Goal: Check status: Check status

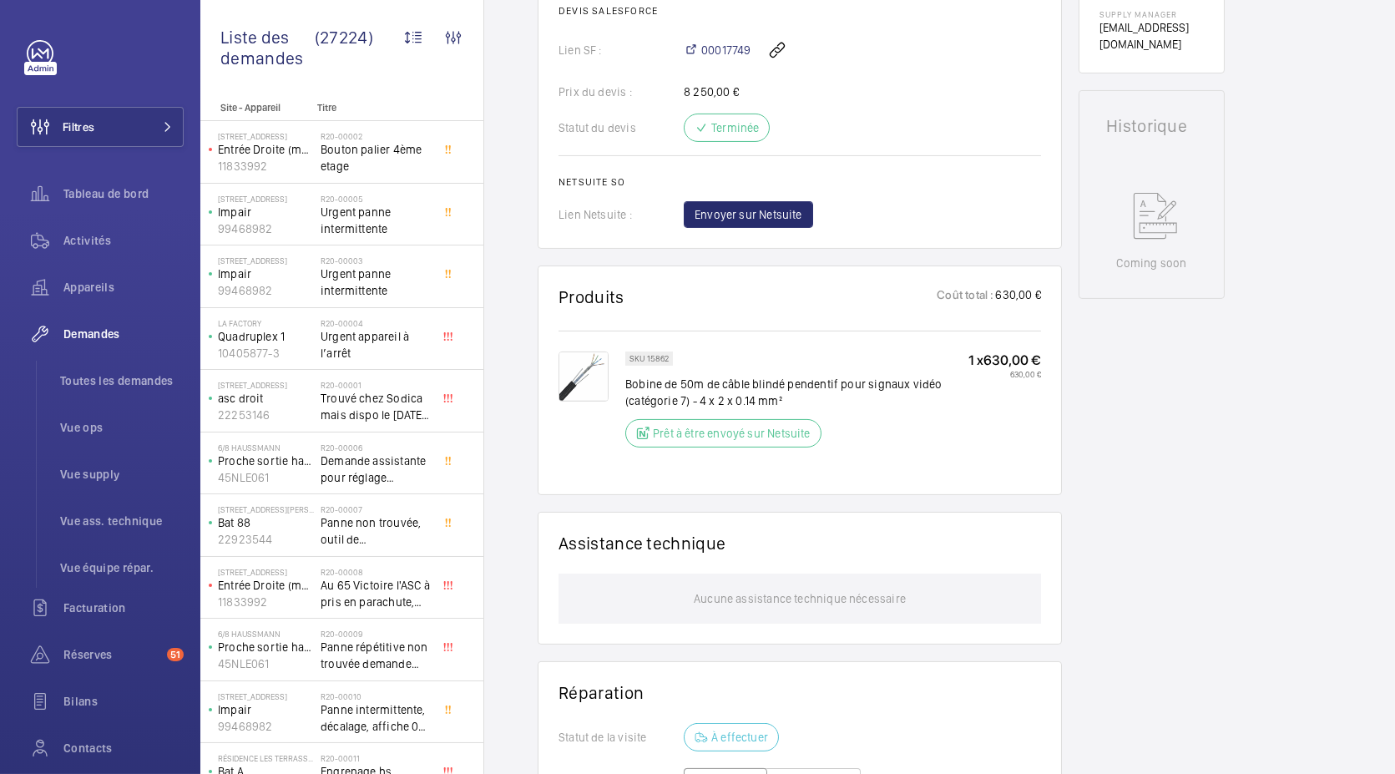
scroll to position [697, 0]
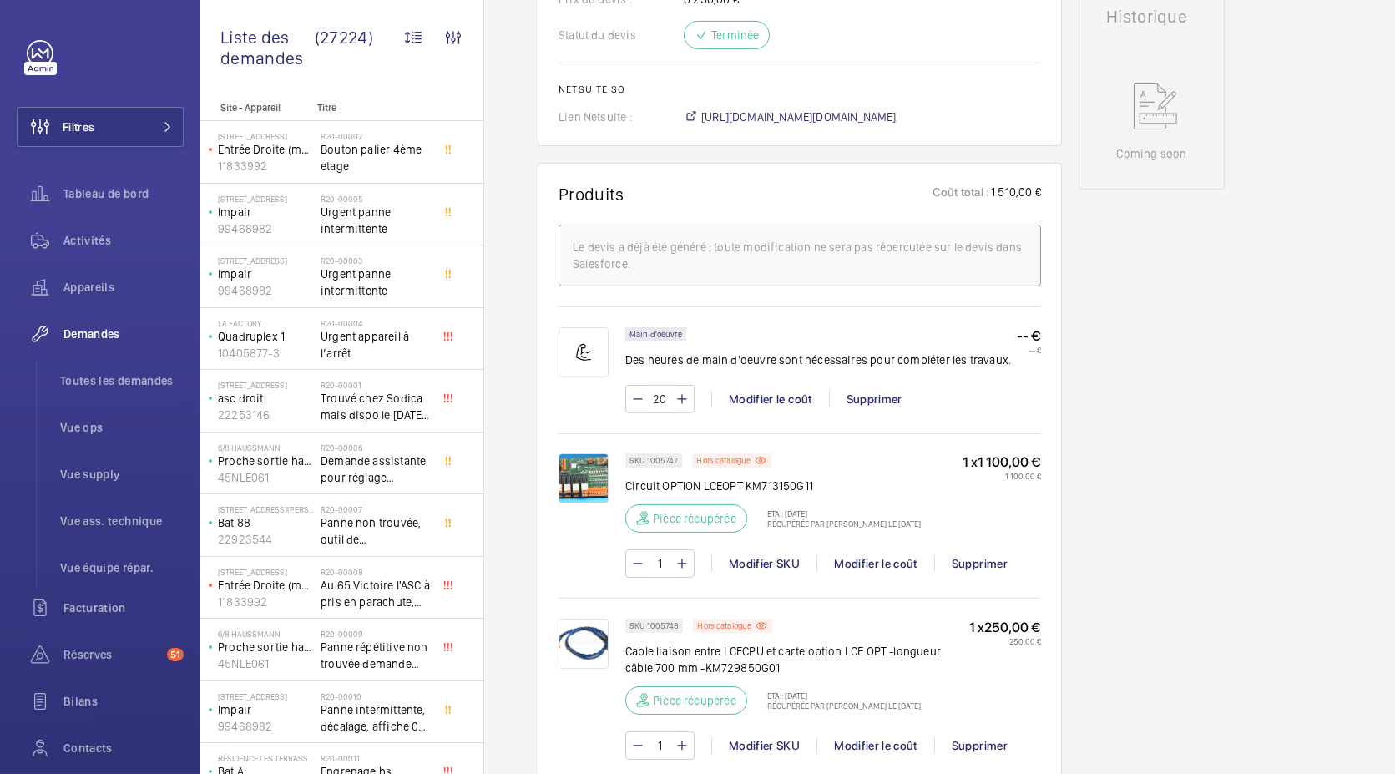
scroll to position [852, 0]
